Goal: Task Accomplishment & Management: Use online tool/utility

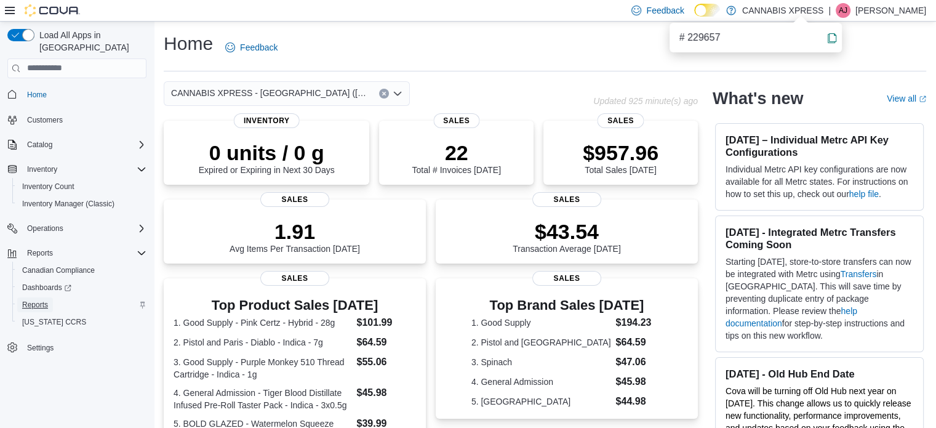
click at [34, 300] on span "Reports" at bounding box center [35, 305] width 26 height 10
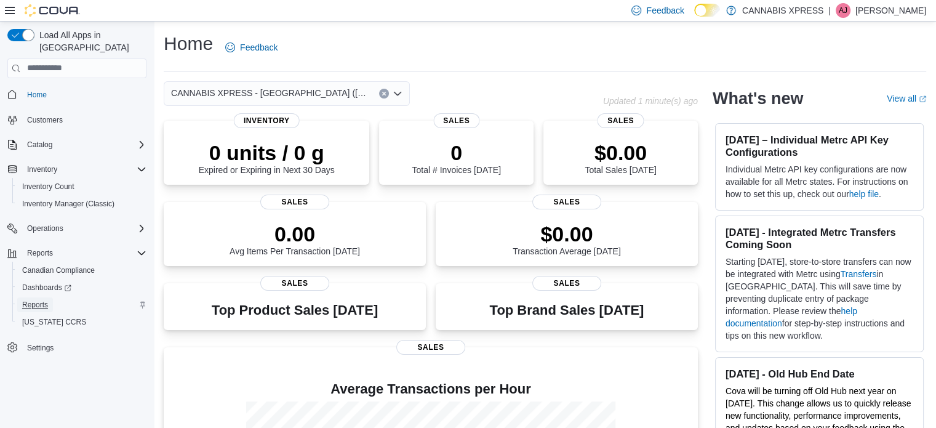
drag, startPoint x: 0, startPoint y: 0, endPoint x: 34, endPoint y: 293, distance: 295.1
click at [34, 300] on span "Reports" at bounding box center [35, 305] width 26 height 10
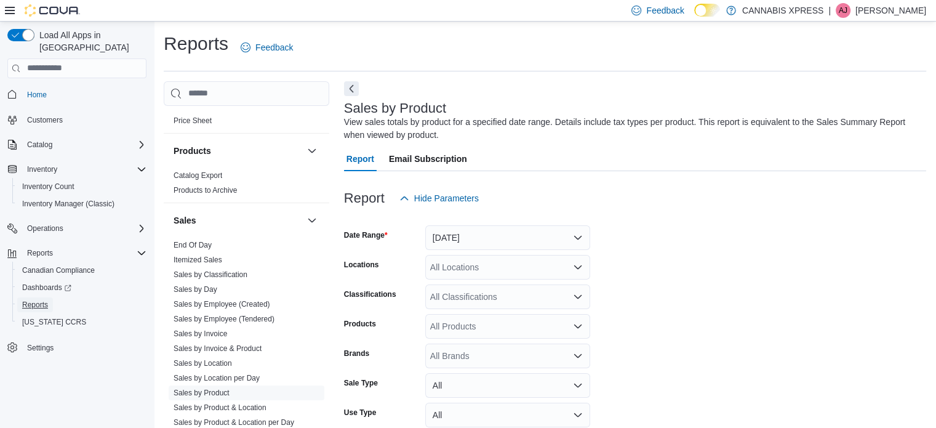
scroll to position [800, 0]
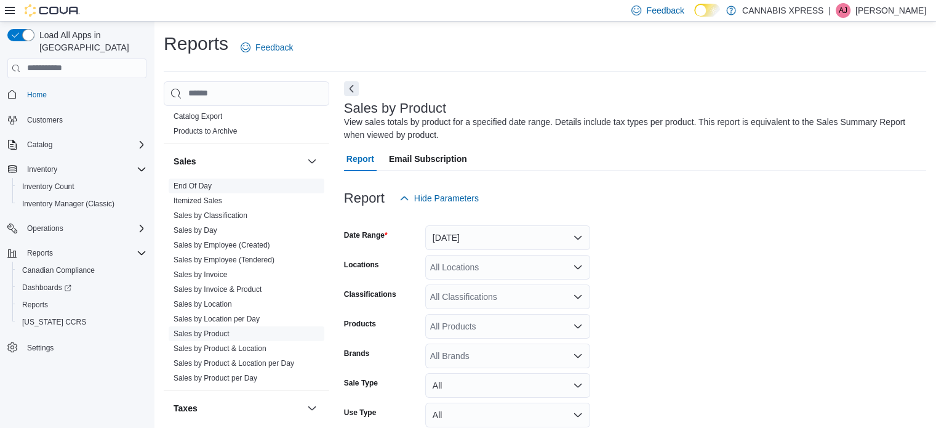
click at [196, 182] on link "End Of Day" at bounding box center [193, 186] width 38 height 9
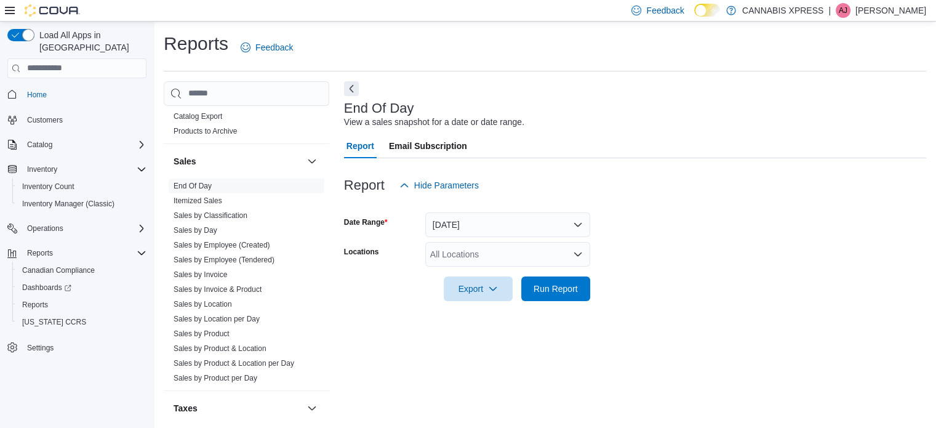
scroll to position [8, 0]
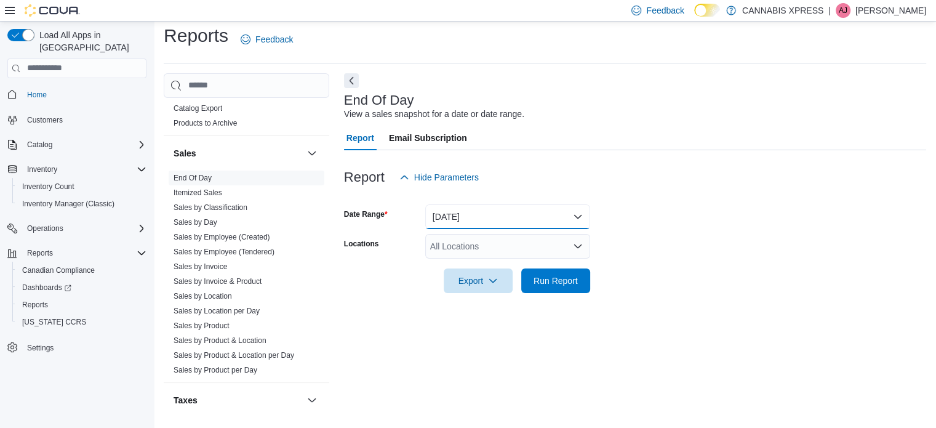
click at [537, 216] on button "[DATE]" at bounding box center [507, 216] width 165 height 25
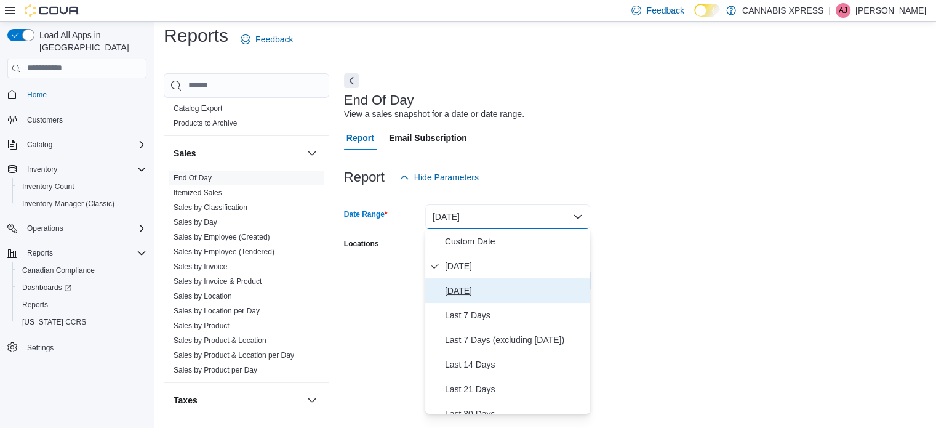
click at [464, 294] on span "[DATE]" at bounding box center [515, 290] width 140 height 15
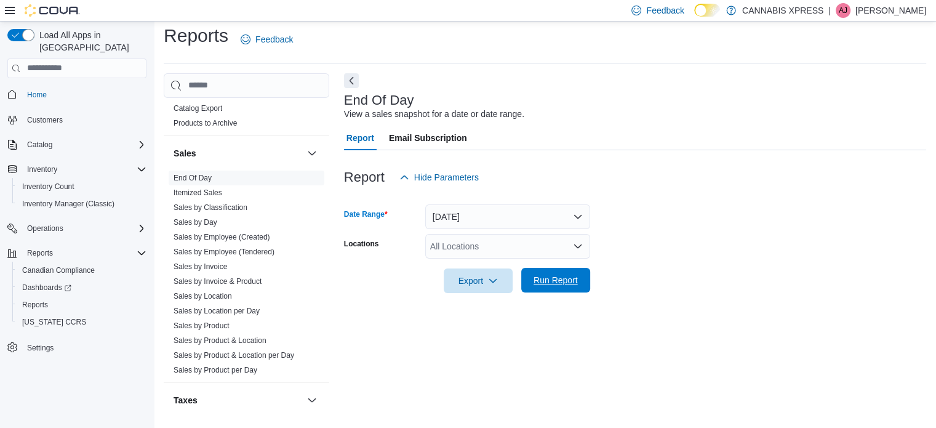
click at [568, 273] on span "Run Report" at bounding box center [556, 280] width 54 height 25
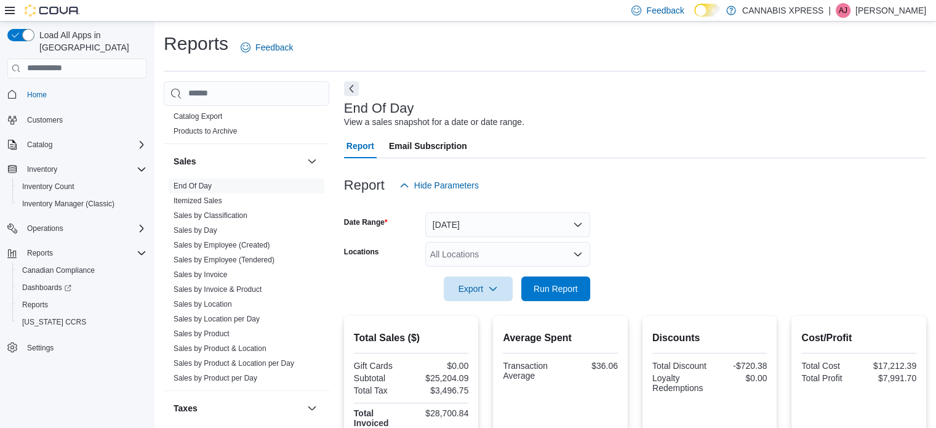
click at [582, 250] on icon "Open list of options" at bounding box center [578, 254] width 10 height 10
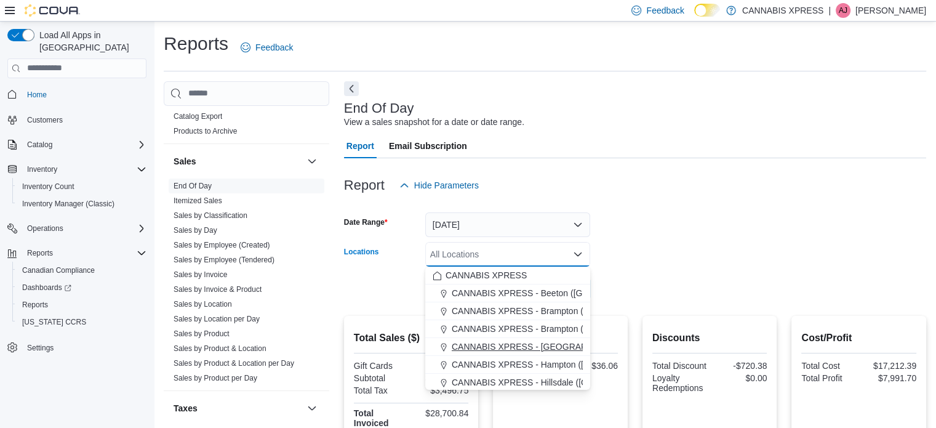
click at [505, 347] on span "CANNABIS XPRESS - [GEOGRAPHIC_DATA] ([GEOGRAPHIC_DATA])" at bounding box center [590, 346] width 276 height 12
click at [656, 280] on form "Date Range [DATE] Locations CANNABIS XPRESS - [GEOGRAPHIC_DATA] ([GEOGRAPHIC_DA…" at bounding box center [635, 249] width 582 height 103
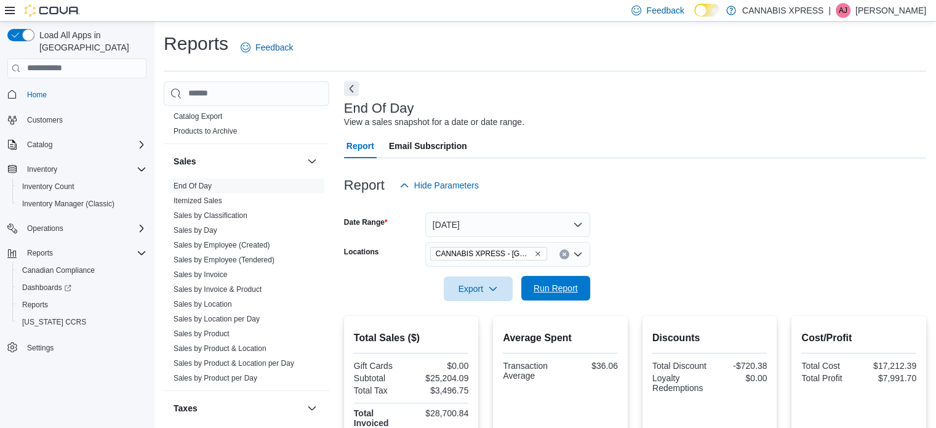
click at [568, 288] on span "Run Report" at bounding box center [556, 288] width 44 height 12
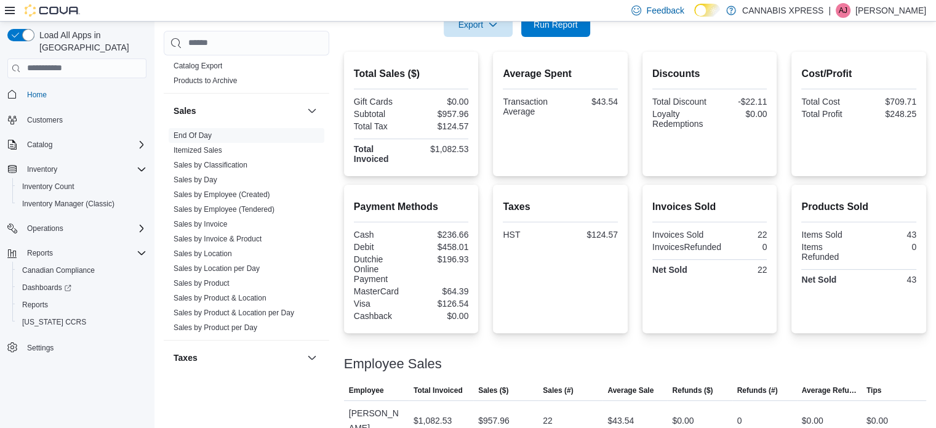
scroll to position [286, 0]
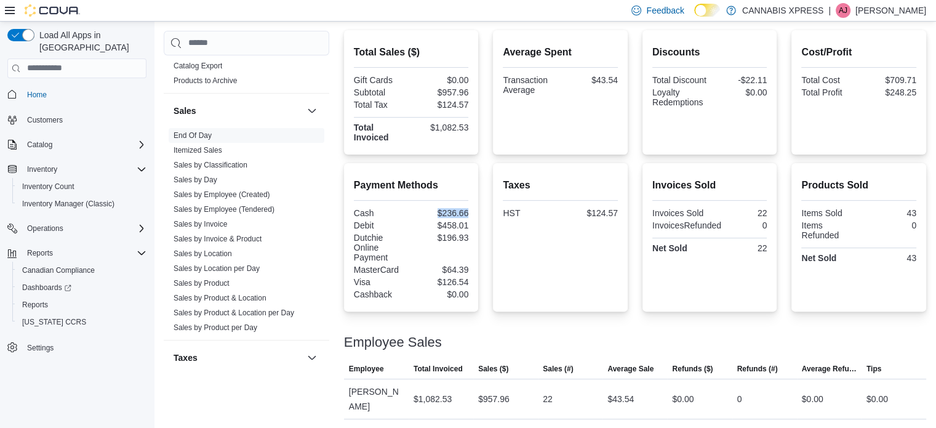
drag, startPoint x: 470, startPoint y: 209, endPoint x: 437, endPoint y: 211, distance: 33.3
click at [437, 211] on div "$236.66" at bounding box center [441, 213] width 55 height 10
copy div "$236.66"
